Goal: Task Accomplishment & Management: Complete application form

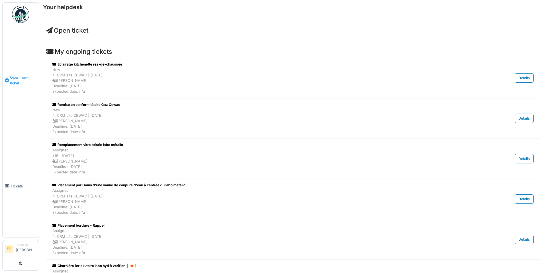
drag, startPoint x: 17, startPoint y: 80, endPoint x: 35, endPoint y: 83, distance: 18.4
click at [17, 80] on span "Open new ticket" at bounding box center [23, 80] width 26 height 11
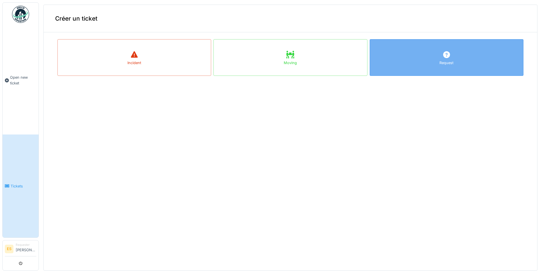
click at [441, 56] on div "Request" at bounding box center [447, 57] width 154 height 37
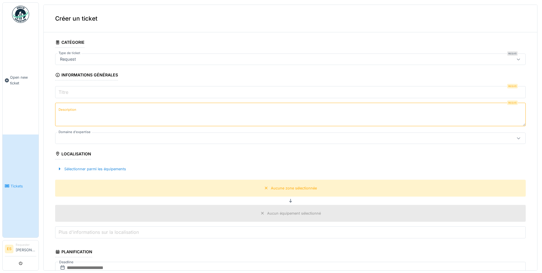
click at [82, 63] on div "Request" at bounding box center [290, 58] width 471 height 11
click at [94, 91] on input "Titre" at bounding box center [290, 92] width 471 height 12
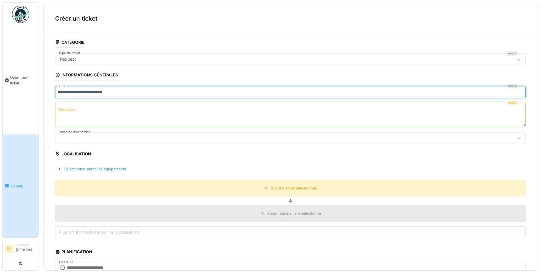
type input "**********"
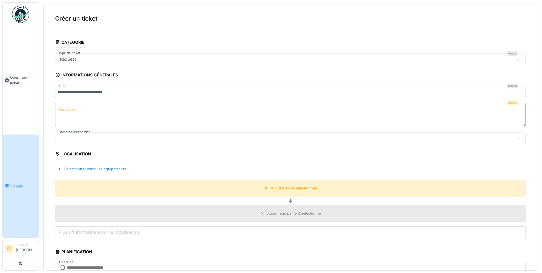
click at [73, 115] on textarea "Description" at bounding box center [290, 114] width 471 height 23
type textarea "*"
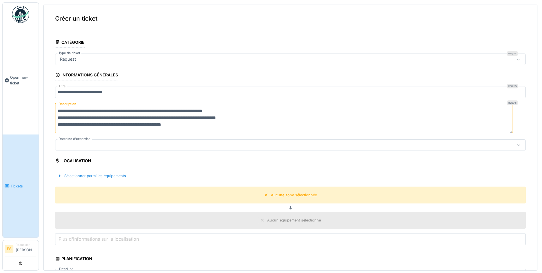
type textarea "**********"
click at [101, 146] on div at bounding box center [265, 145] width 415 height 6
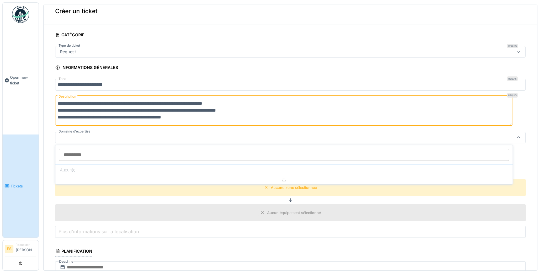
click at [81, 155] on input "Domaine d'expertise" at bounding box center [284, 155] width 451 height 12
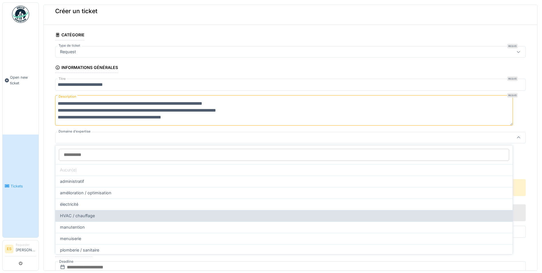
click at [87, 215] on span "HVAC / chauffage" at bounding box center [77, 215] width 35 height 6
type input "****"
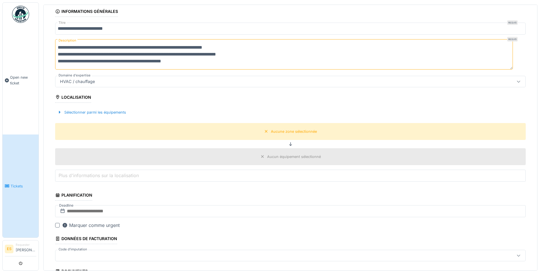
scroll to position [65, 0]
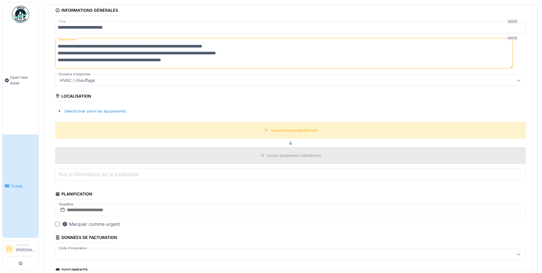
click at [96, 172] on label "Plus d'informations sur la localisation" at bounding box center [98, 174] width 83 height 7
click at [96, 172] on input "Plus d'informations sur la localisation" at bounding box center [290, 174] width 471 height 12
click at [88, 174] on label "Plus d'informations sur la localisation" at bounding box center [98, 174] width 83 height 7
click at [88, 174] on input "Plus d'informations sur la localisation" at bounding box center [290, 174] width 471 height 12
click at [98, 212] on input "text" at bounding box center [290, 210] width 471 height 12
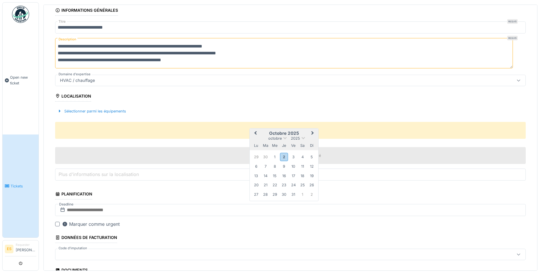
click at [313, 132] on span "Next Month" at bounding box center [313, 133] width 0 height 7
click at [256, 133] on span "Previous Month" at bounding box center [256, 133] width 0 height 7
click at [293, 175] on div "17" at bounding box center [294, 176] width 8 height 8
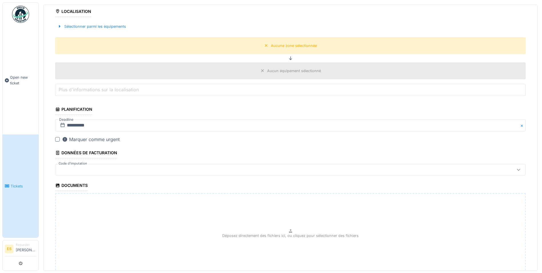
scroll to position [150, 0]
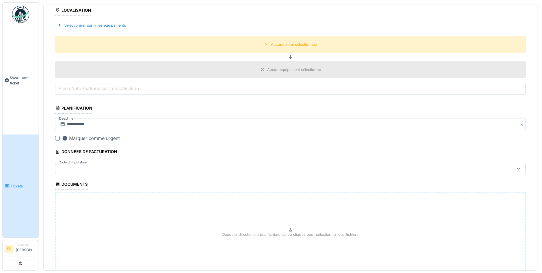
click at [106, 88] on label "Plus d'informations sur la localisation" at bounding box center [98, 88] width 83 height 7
click at [106, 88] on input "Plus d'informations sur la localisation" at bounding box center [290, 89] width 471 height 12
click at [76, 90] on label "Plus d'informations sur la localisation" at bounding box center [98, 88] width 83 height 7
click at [76, 90] on input "Plus d'informations sur la localisation" at bounding box center [290, 89] width 471 height 12
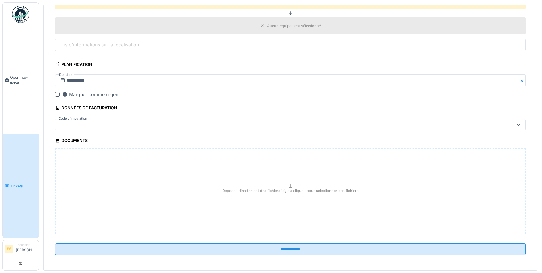
scroll to position [195, 0]
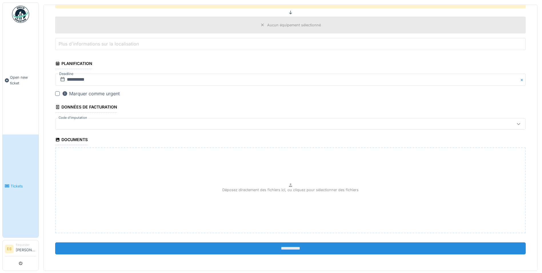
click at [283, 247] on input "**********" at bounding box center [290, 248] width 471 height 12
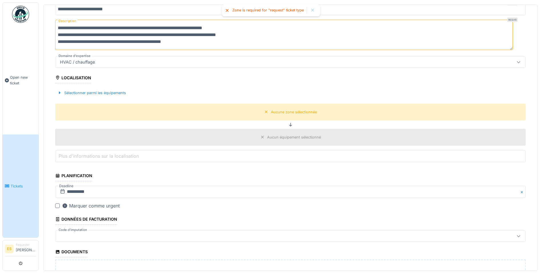
scroll to position [52, 0]
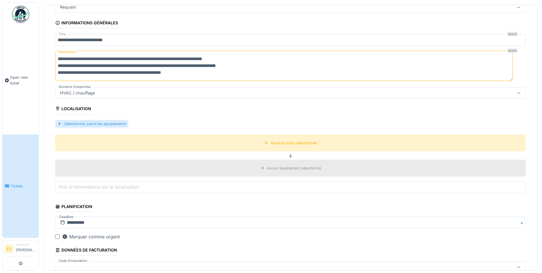
click at [84, 121] on div "Sélectionner parmi les équipements" at bounding box center [91, 124] width 73 height 8
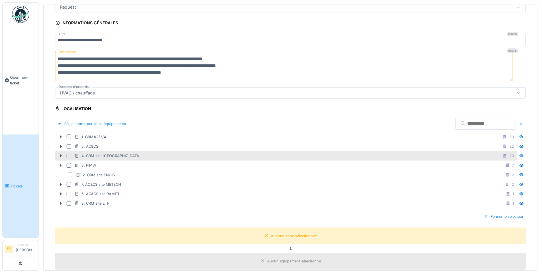
click at [90, 154] on div "4. CRM site [GEOGRAPHIC_DATA]" at bounding box center [108, 155] width 66 height 5
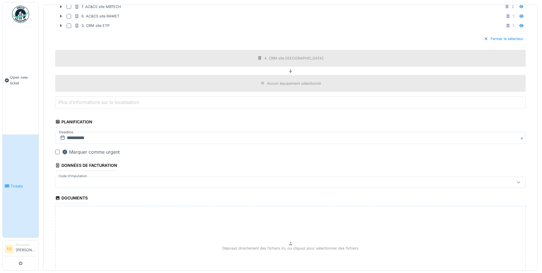
scroll to position [288, 0]
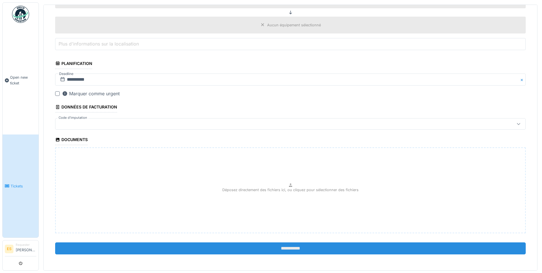
click at [280, 247] on input "**********" at bounding box center [290, 248] width 471 height 12
